Goal: Transaction & Acquisition: Obtain resource

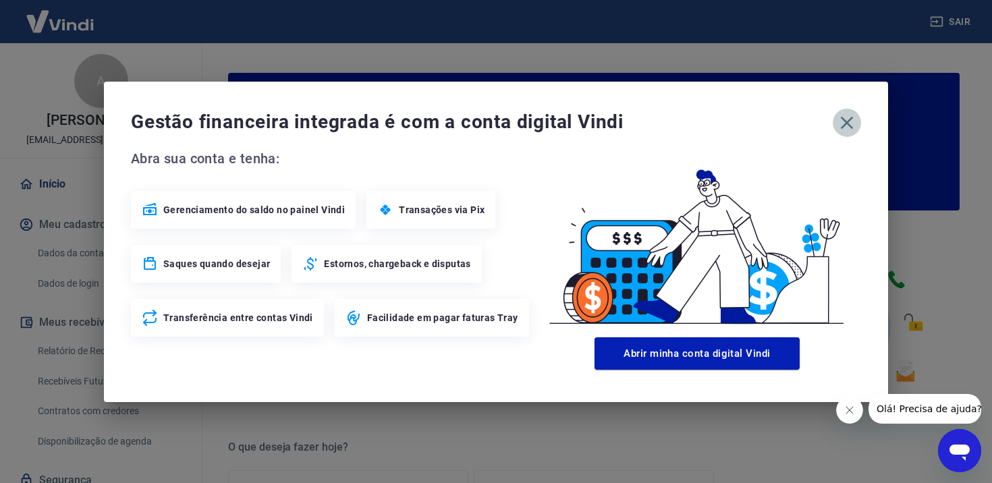
click at [850, 125] on icon "button" at bounding box center [847, 122] width 13 height 13
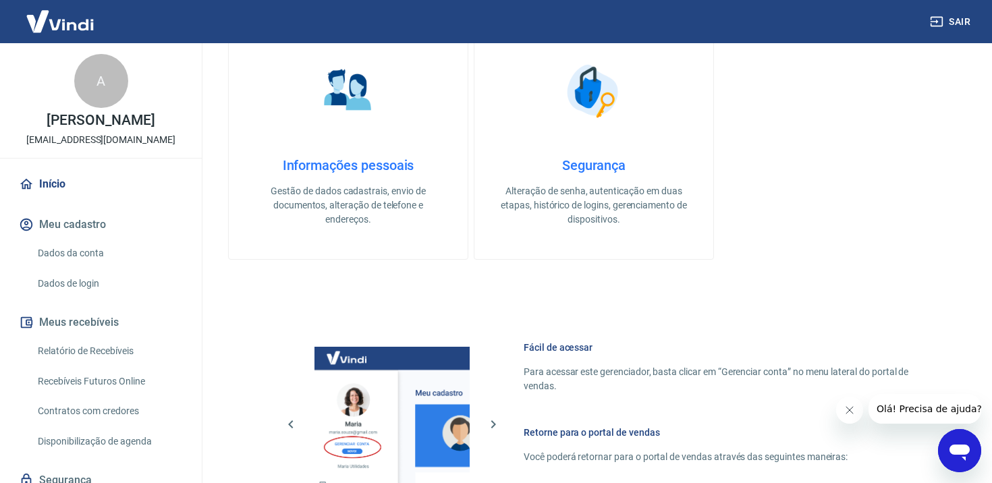
scroll to position [469, 0]
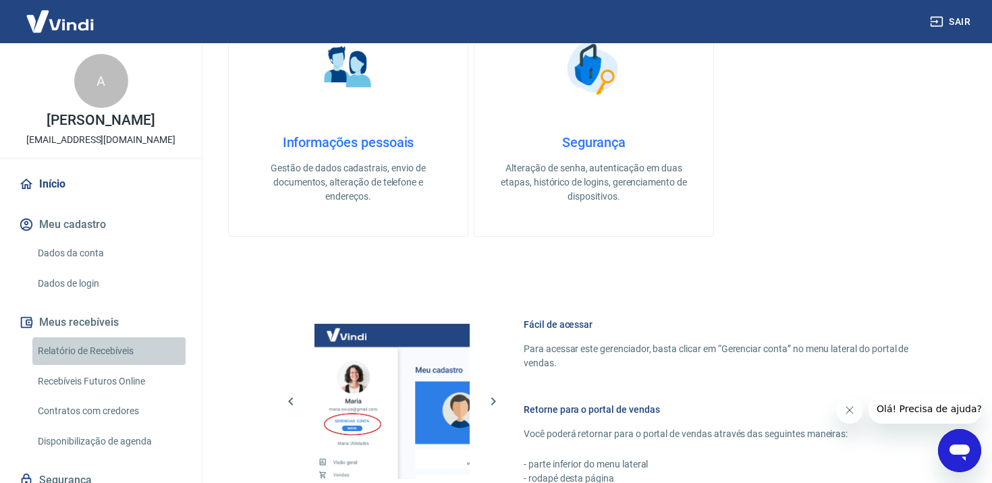
click at [66, 347] on link "Relatório de Recebíveis" at bounding box center [108, 352] width 153 height 28
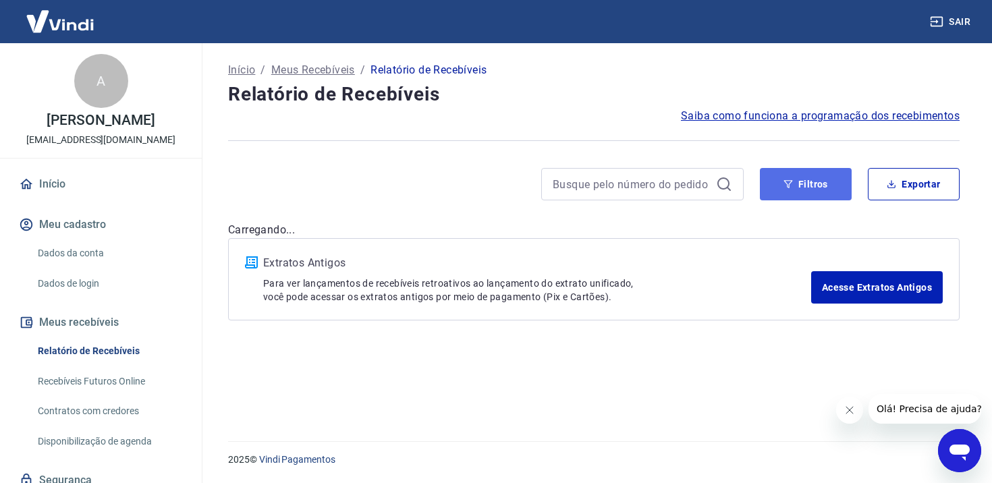
click at [828, 184] on button "Filtros" at bounding box center [806, 184] width 92 height 32
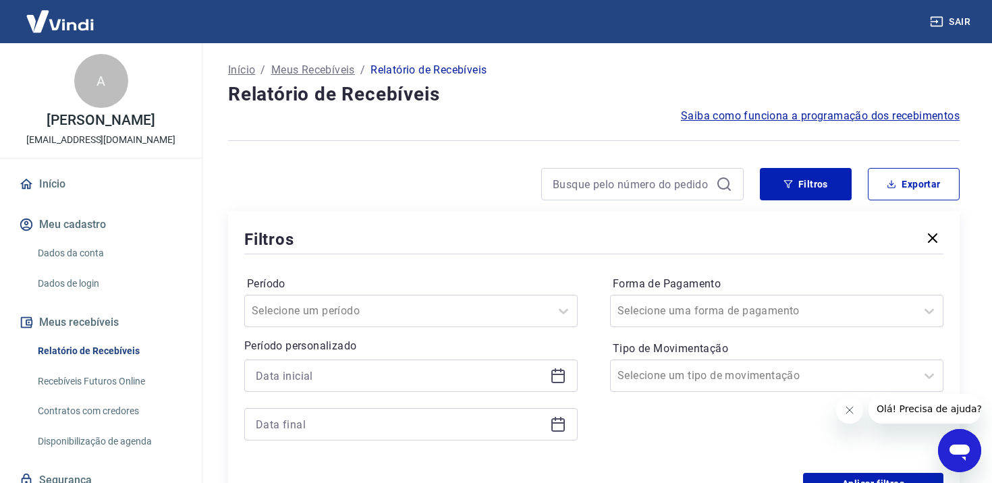
click at [373, 294] on div "Período Selecione um período" at bounding box center [410, 300] width 333 height 54
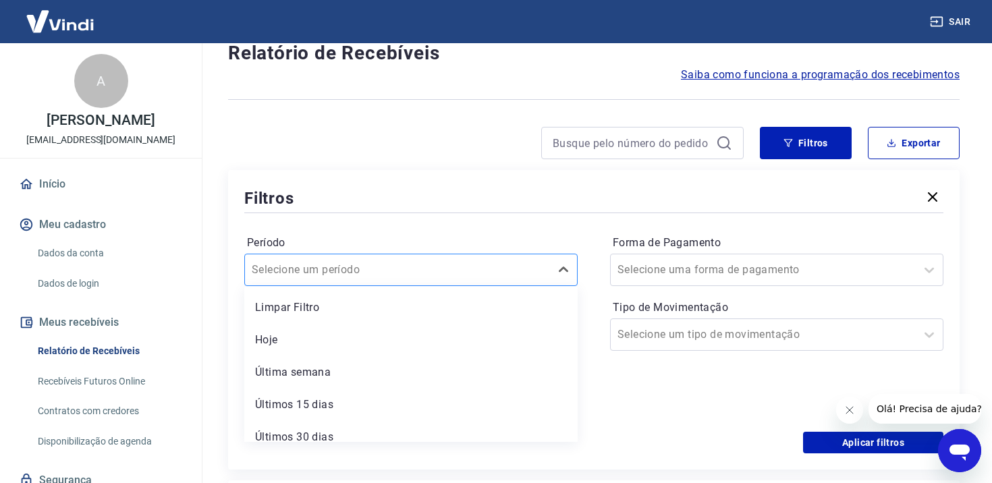
click at [369, 286] on div "option Limpar Filtro focused, 1 of 7. 7 results available. Use Up and Down to c…" at bounding box center [410, 270] width 333 height 32
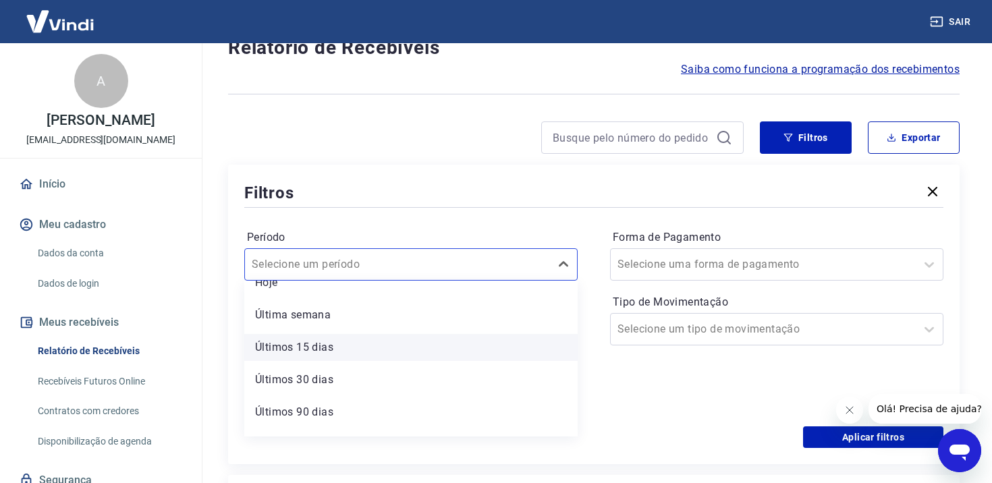
scroll to position [76, 0]
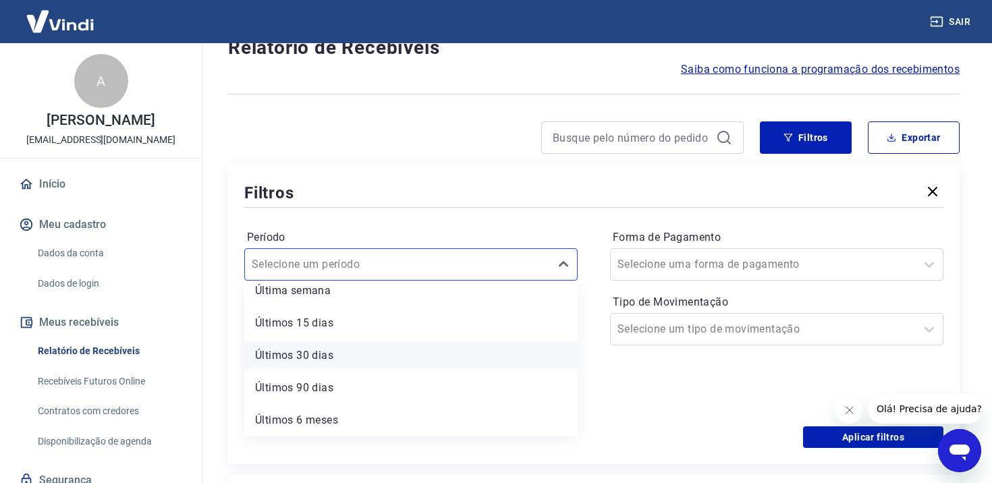
click at [355, 357] on div "Últimos 30 dias" at bounding box center [410, 355] width 333 height 27
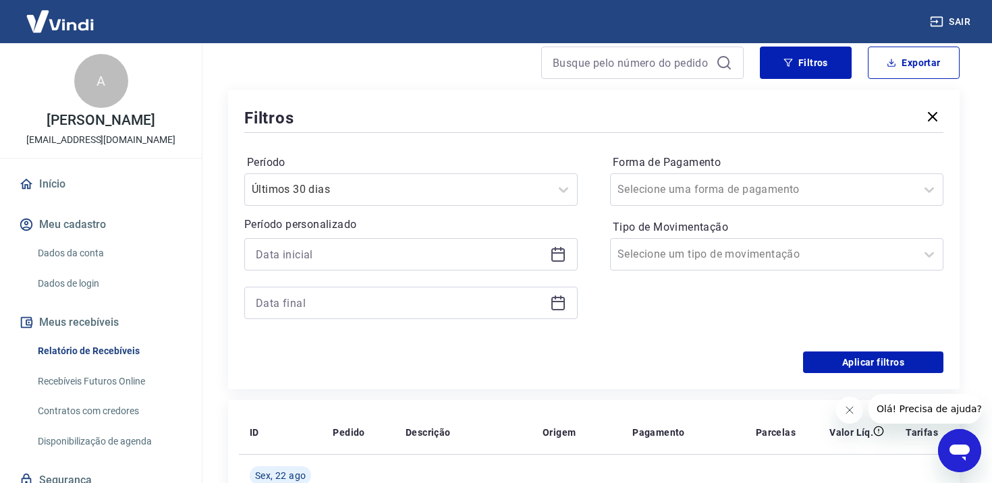
scroll to position [145, 0]
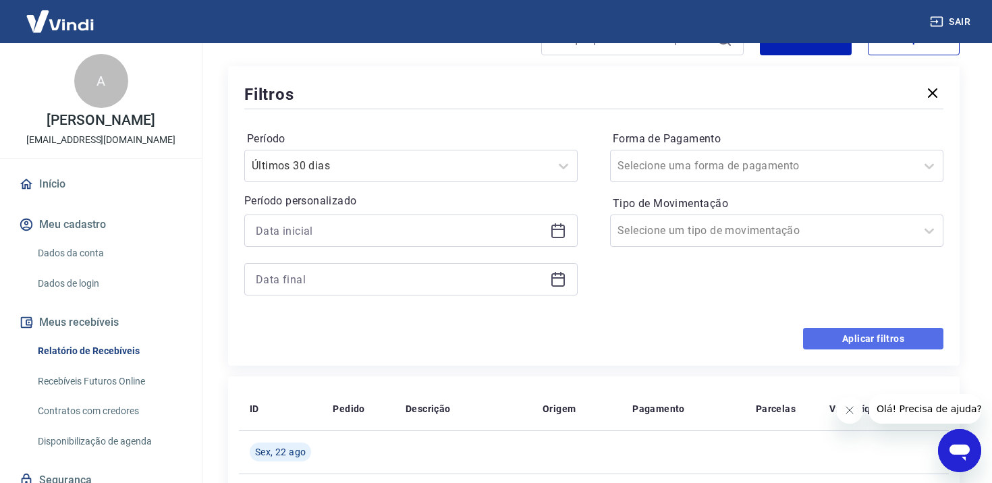
click at [895, 340] on button "Aplicar filtros" at bounding box center [873, 339] width 140 height 22
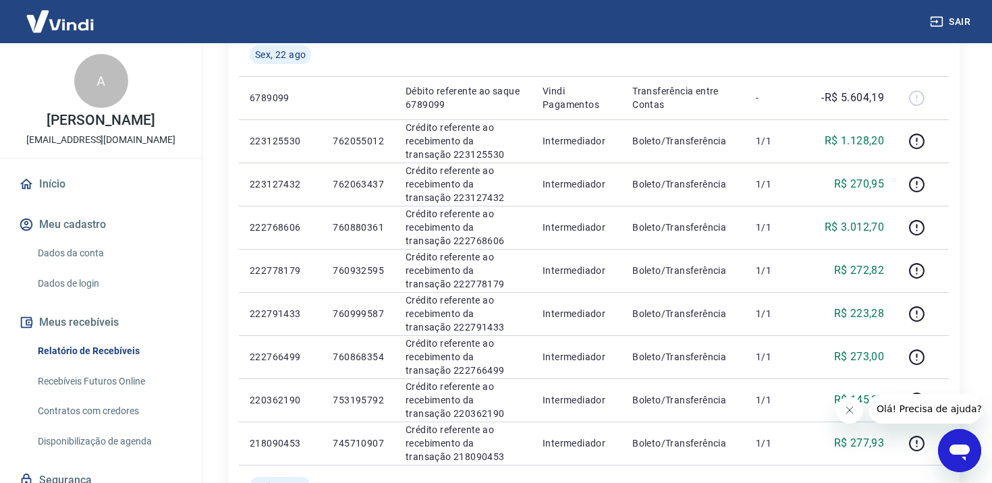
scroll to position [32, 0]
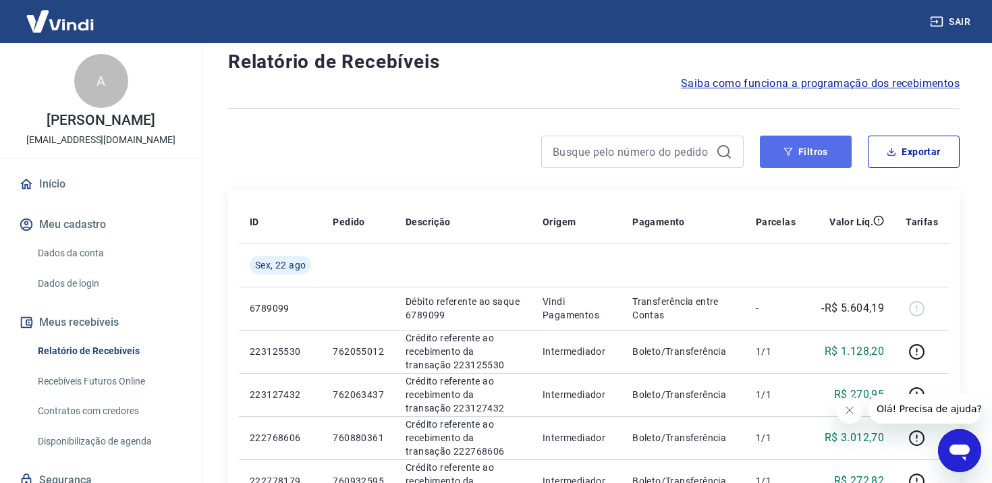
click at [805, 155] on button "Filtros" at bounding box center [806, 152] width 92 height 32
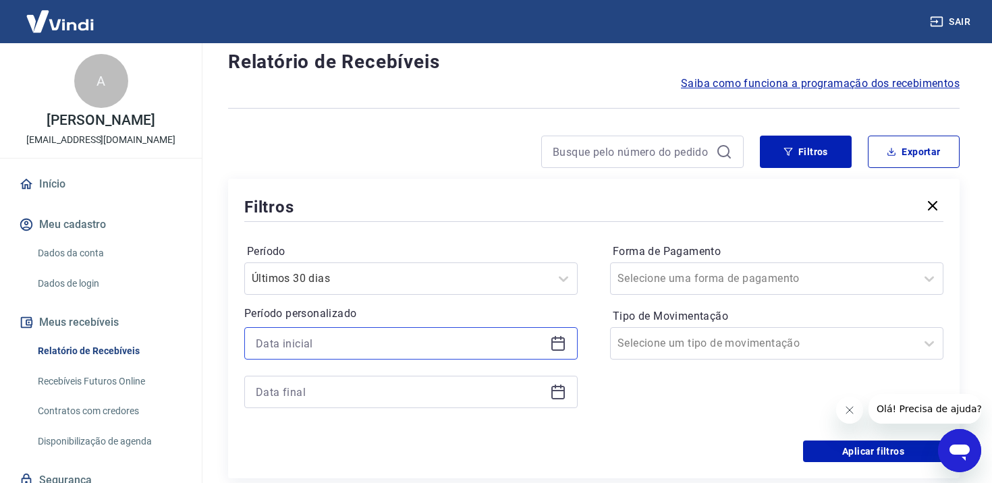
click at [337, 337] on input at bounding box center [400, 343] width 289 height 20
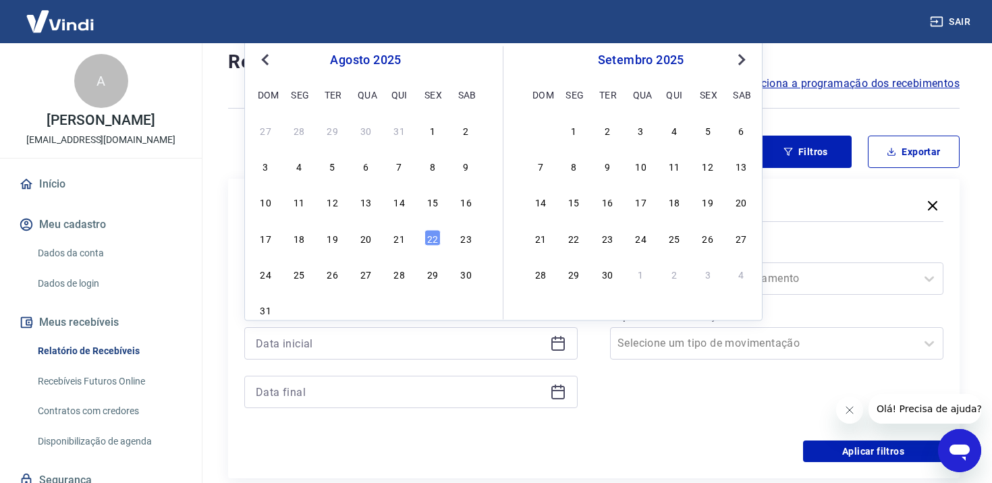
click at [271, 61] on button "Previous Month" at bounding box center [265, 60] width 16 height 16
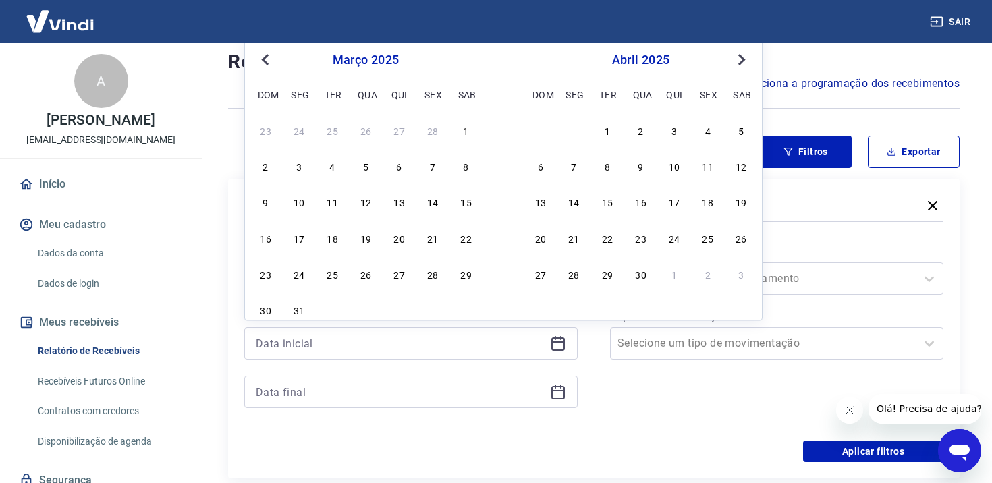
click at [271, 61] on button "Previous Month" at bounding box center [265, 60] width 16 height 16
click at [371, 142] on div "29 30 31 1 2 3 4 5 6 7 8 9 10 11 12 13 14 15 16 17 18 19 20 21 22 23 24 25 26 2…" at bounding box center [366, 201] width 220 height 163
click at [369, 137] on div "1" at bounding box center [366, 130] width 16 height 16
type input "[DATE]"
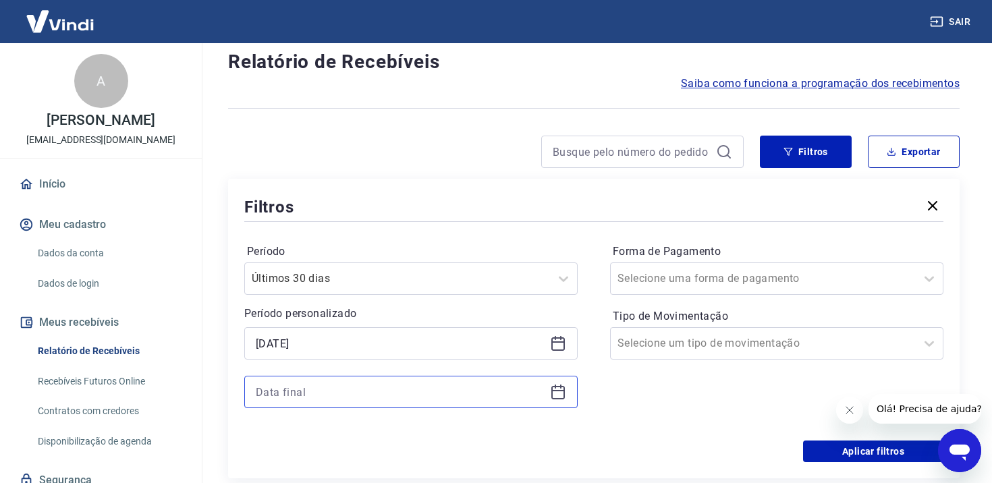
click at [384, 394] on input at bounding box center [400, 392] width 289 height 20
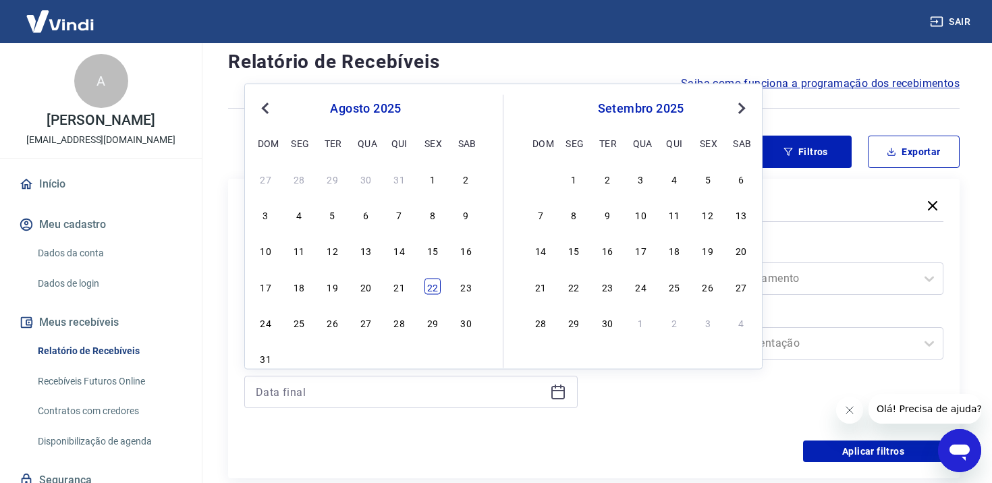
click at [435, 284] on div "22" at bounding box center [433, 286] width 16 height 16
type input "[DATE]"
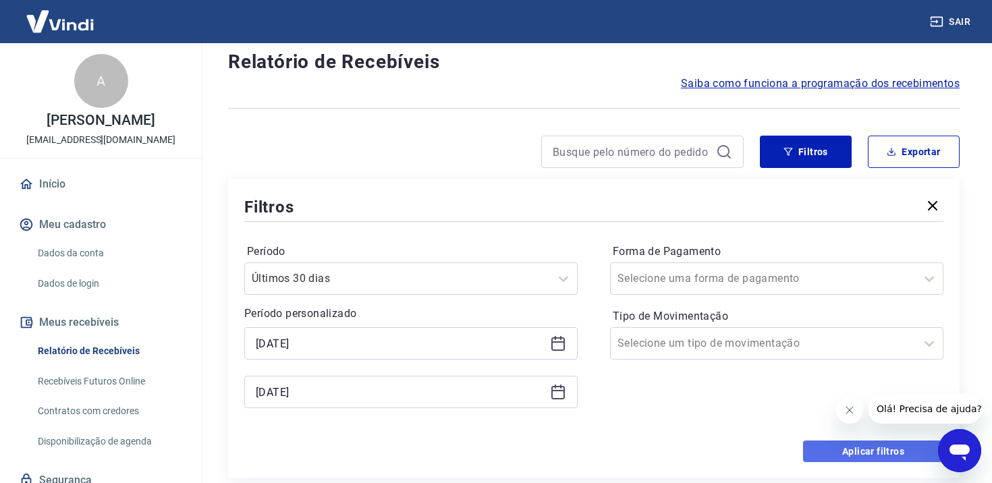
click at [837, 450] on button "Aplicar filtros" at bounding box center [873, 452] width 140 height 22
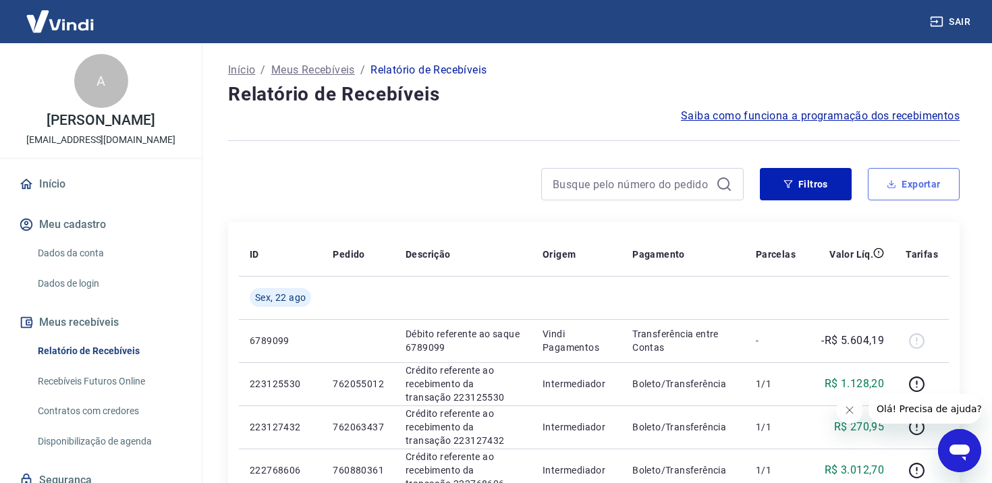
click at [930, 179] on button "Exportar" at bounding box center [914, 184] width 92 height 32
type input "[DATE]"
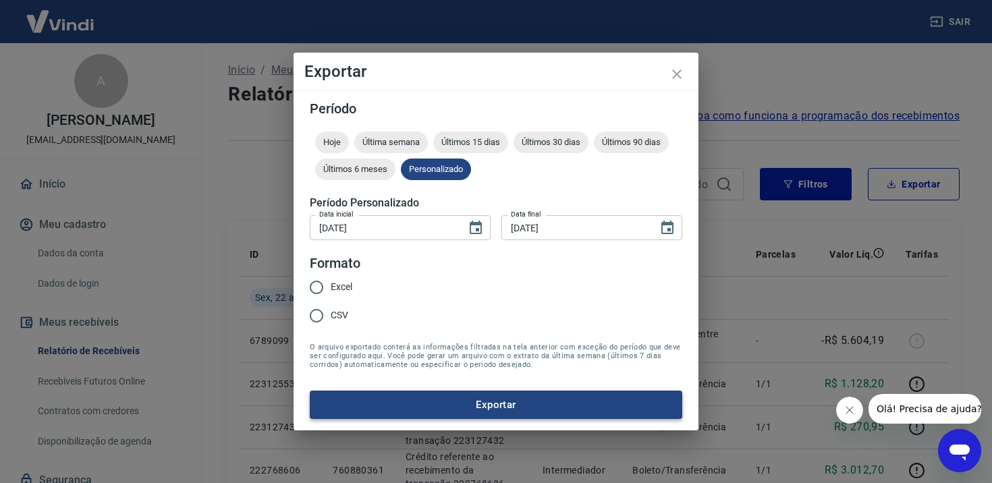
click at [509, 409] on button "Exportar" at bounding box center [496, 405] width 373 height 28
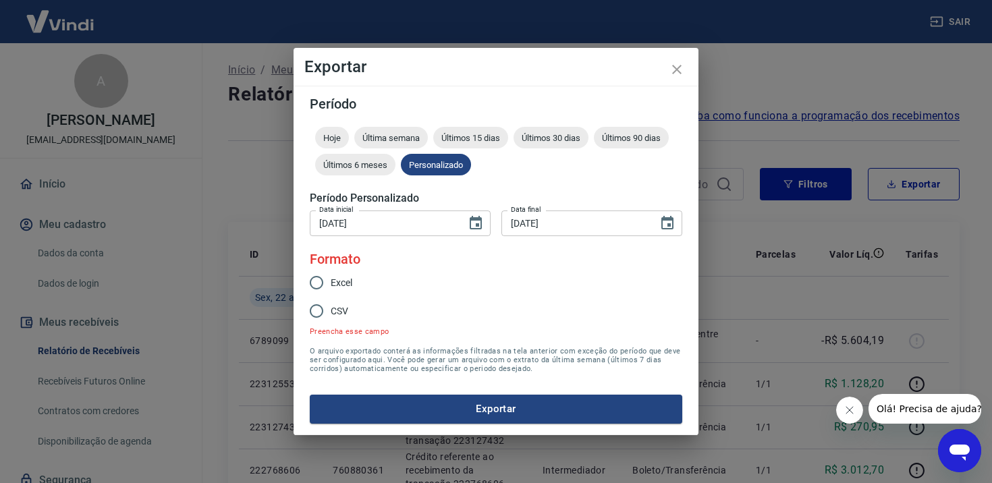
click at [323, 281] on input "Excel" at bounding box center [316, 283] width 28 height 28
radio input "true"
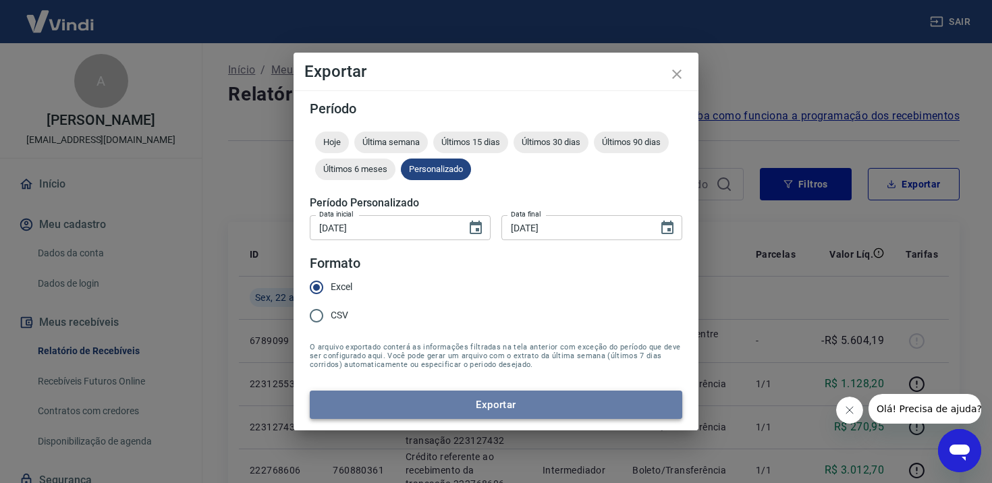
click at [427, 408] on button "Exportar" at bounding box center [496, 405] width 373 height 28
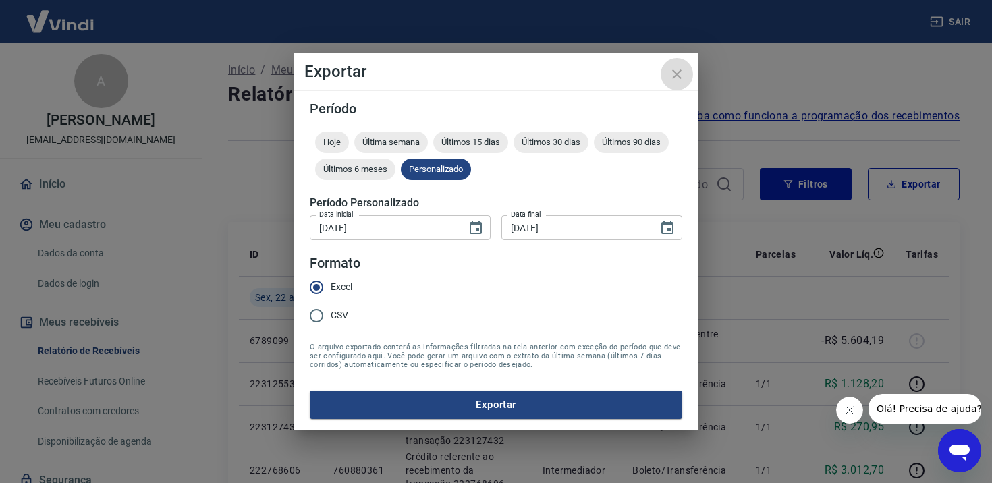
click at [686, 71] on button "close" at bounding box center [677, 74] width 32 height 32
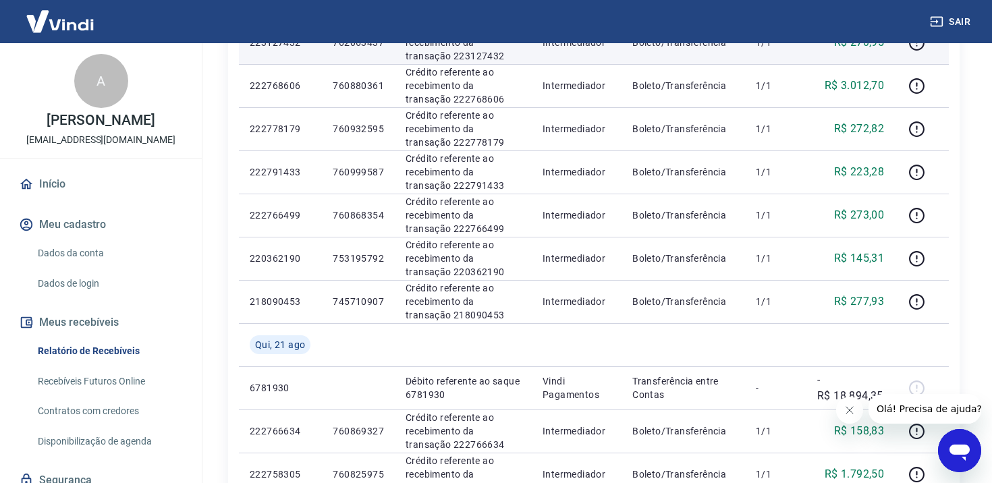
scroll to position [396, 0]
